Goal: Find specific page/section: Find specific page/section

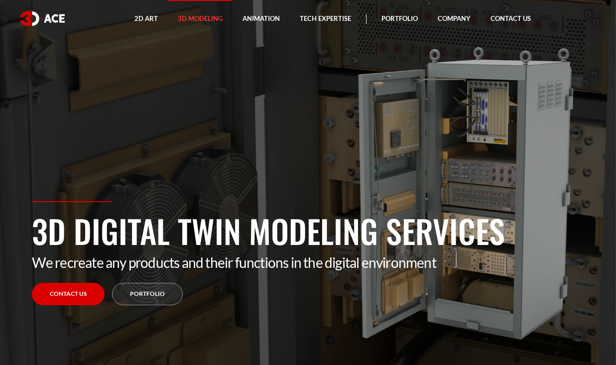
click at [455, 185] on section "3D Digital Twin Modeling Services We recreate any products and their functions …" at bounding box center [308, 182] width 616 height 365
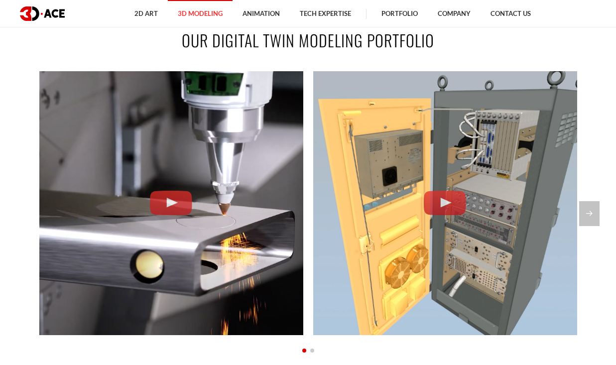
scroll to position [747, 0]
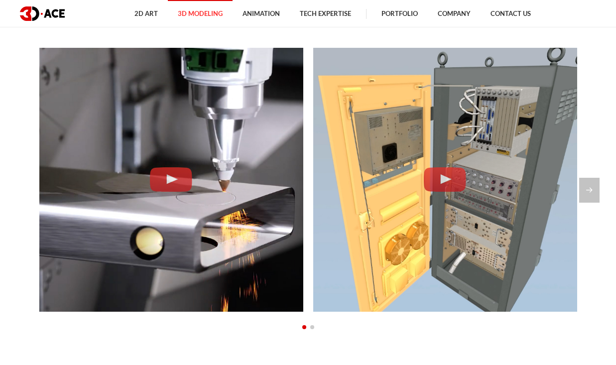
click at [456, 184] on p "Control Unit – Digital Twin" at bounding box center [444, 188] width 115 height 15
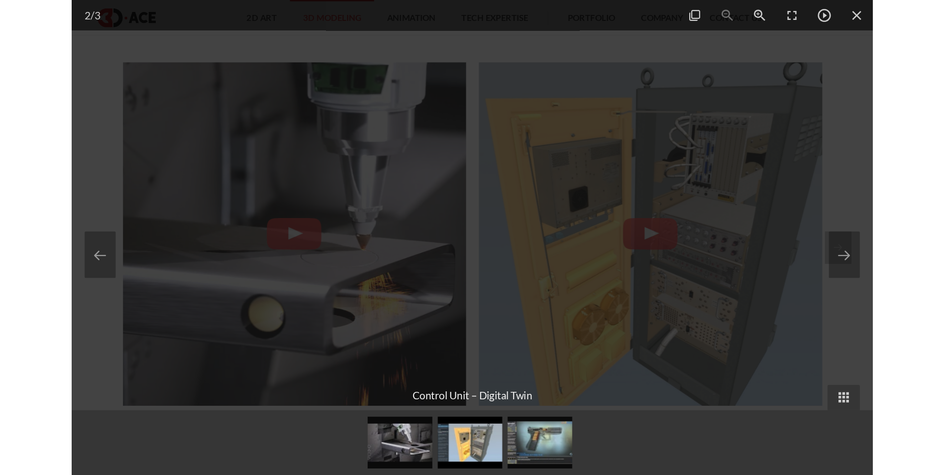
scroll to position [857, 0]
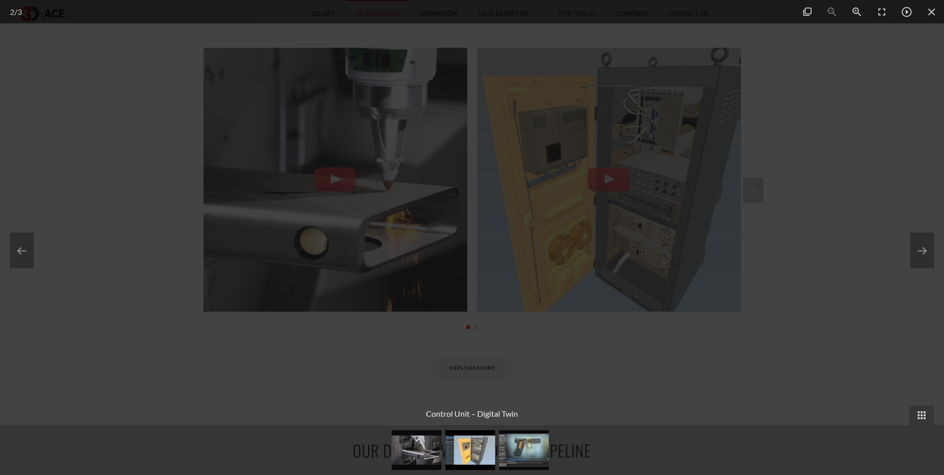
click at [615, 152] on div at bounding box center [472, 237] width 944 height 475
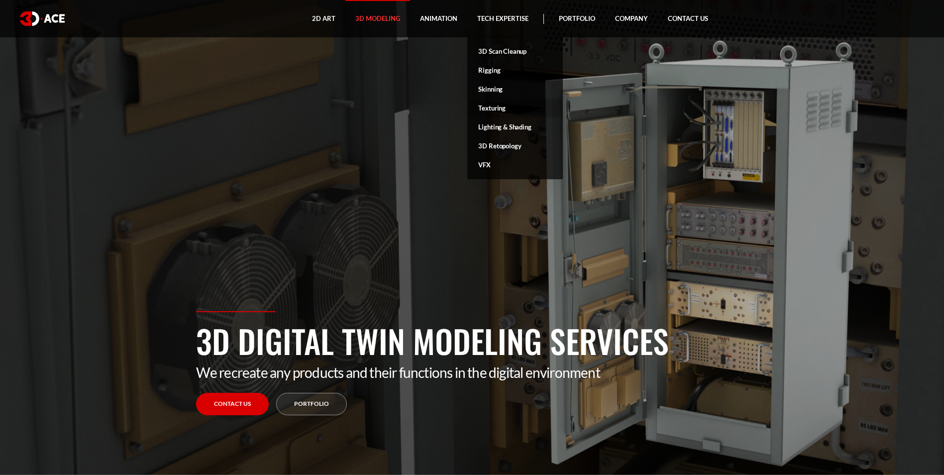
click at [495, 105] on link "Texturing" at bounding box center [515, 108] width 96 height 19
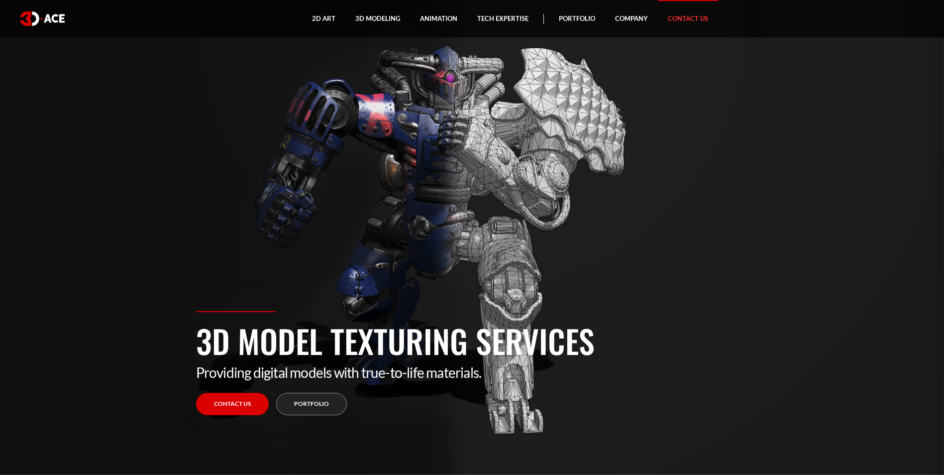
click at [693, 18] on link "Contact Us" at bounding box center [688, 18] width 60 height 37
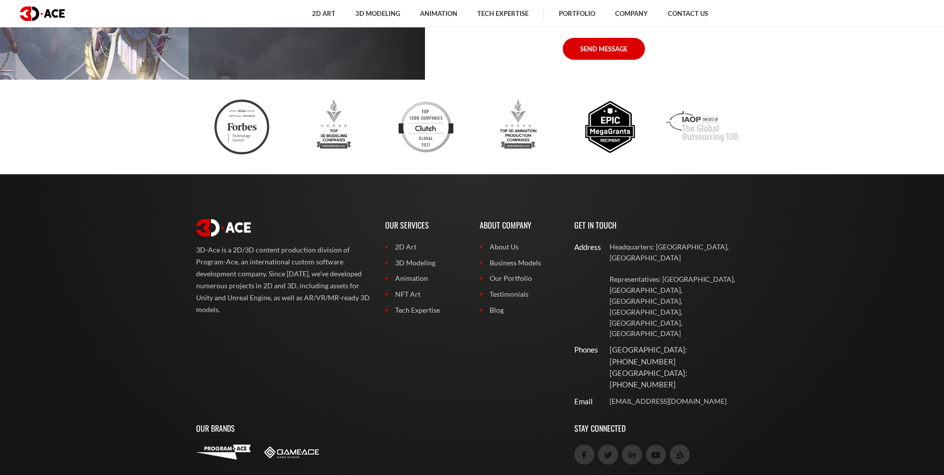
scroll to position [841, 0]
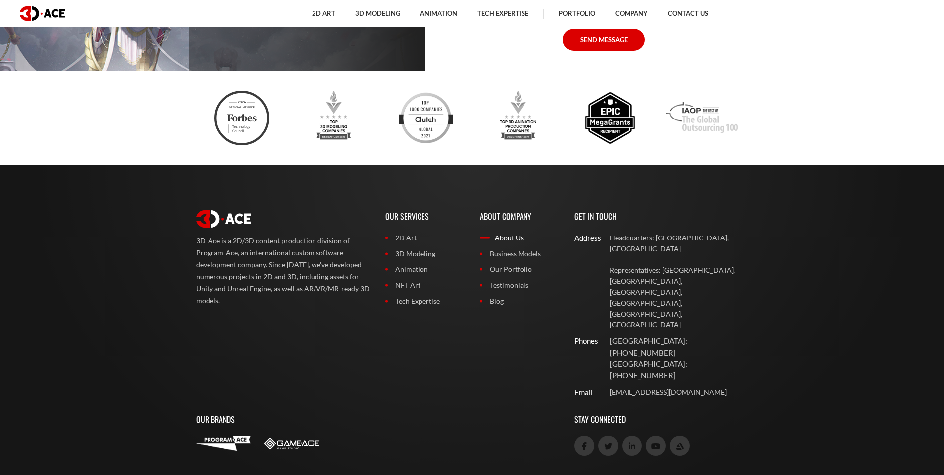
click at [507, 242] on link "About Us" at bounding box center [520, 237] width 80 height 11
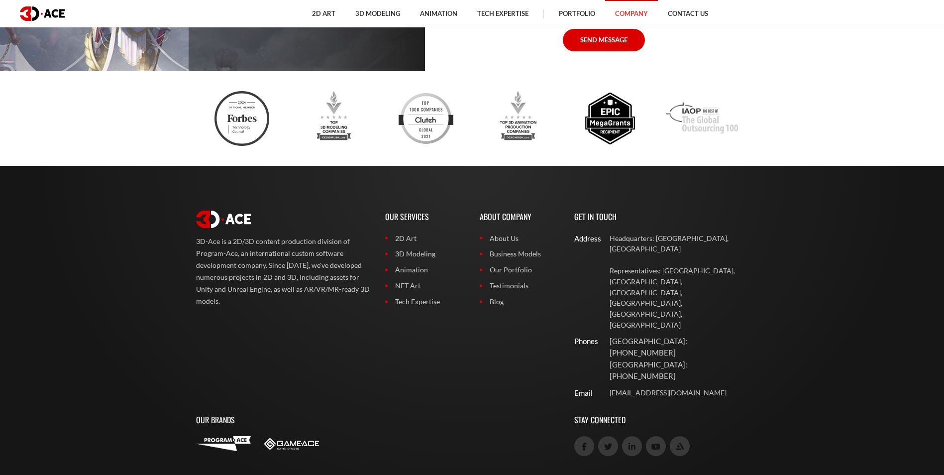
scroll to position [2590, 0]
